Goal: Navigation & Orientation: Understand site structure

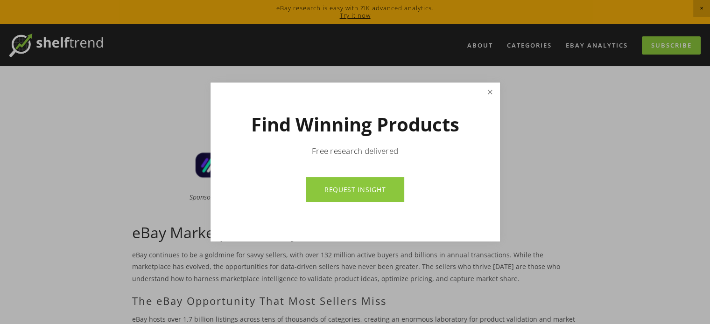
click at [489, 92] on link "Close" at bounding box center [490, 92] width 16 height 16
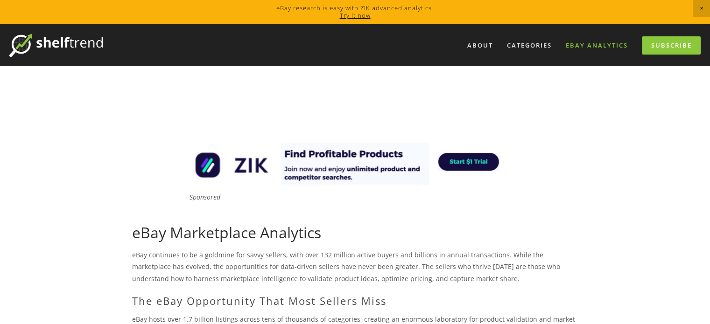
click at [585, 45] on link "eBay Analytics" at bounding box center [597, 45] width 74 height 15
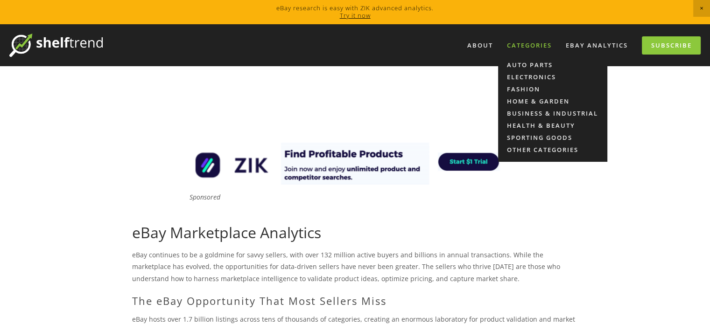
click at [542, 39] on div "Categories" at bounding box center [529, 45] width 57 height 15
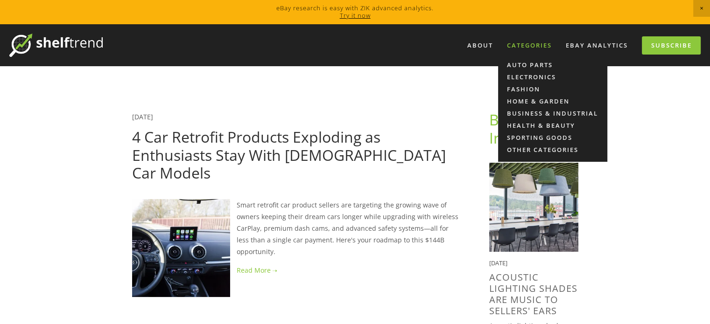
click at [521, 39] on div "Categories" at bounding box center [529, 45] width 57 height 15
click at [529, 116] on link "Business & Industrial" at bounding box center [552, 113] width 109 height 12
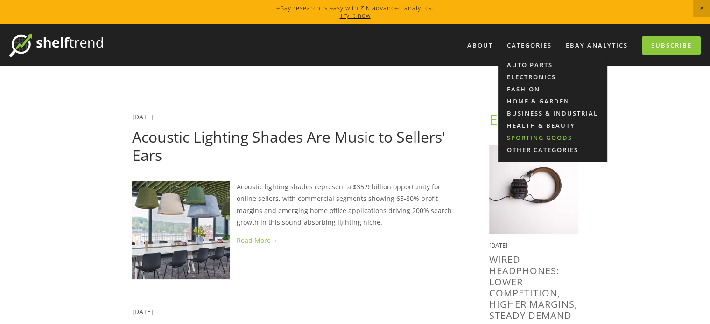
click at [535, 139] on link "Sporting Goods" at bounding box center [552, 138] width 109 height 12
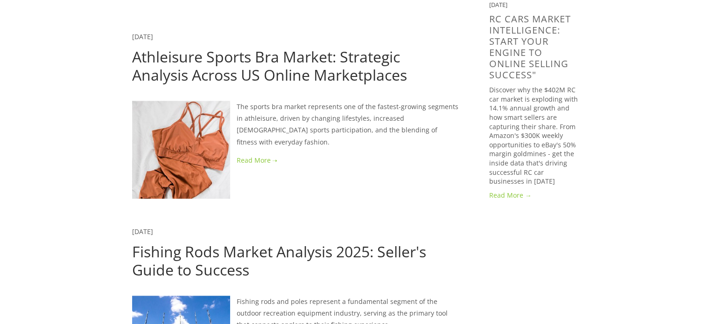
scroll to position [891, 0]
